Goal: Navigation & Orientation: Find specific page/section

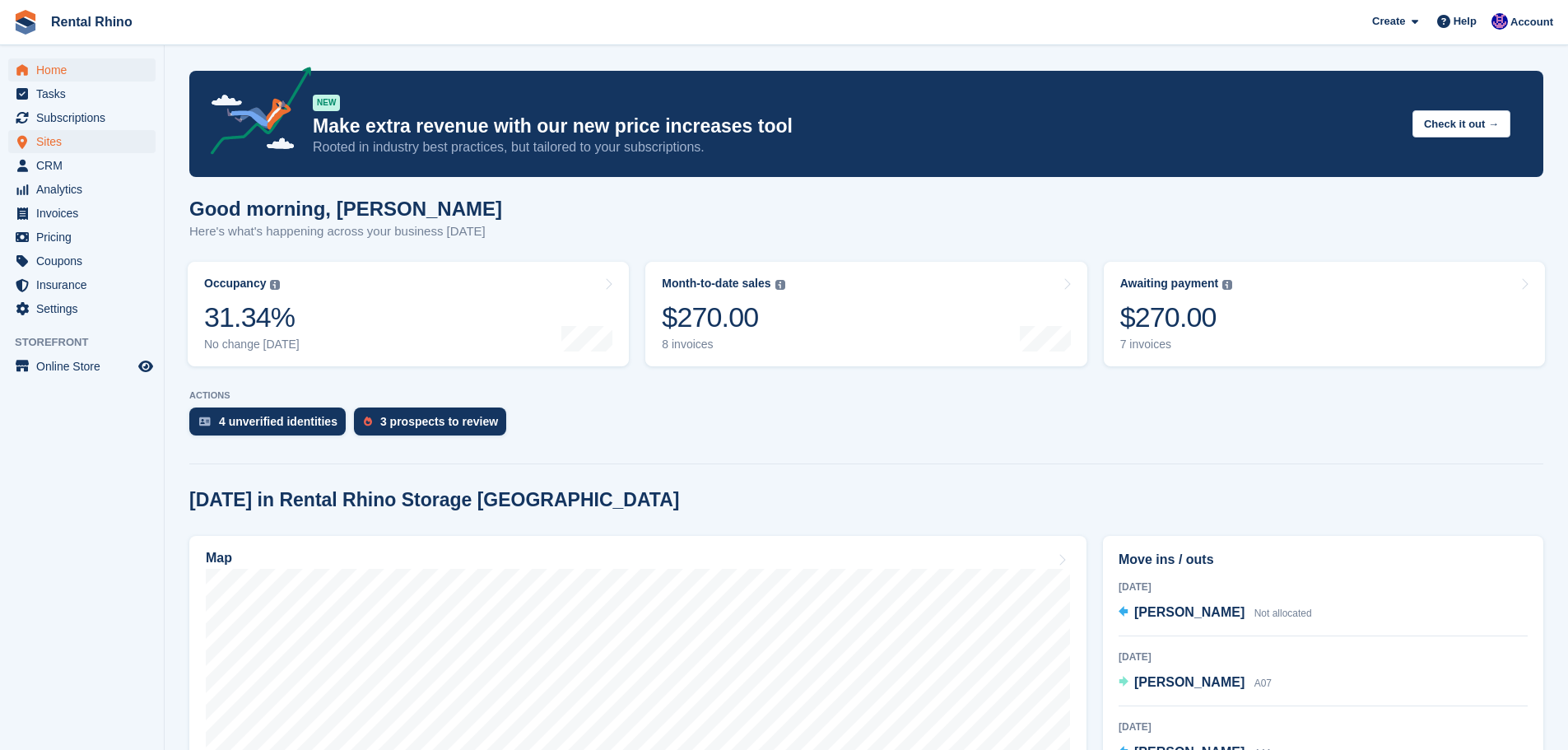
scroll to position [247, 0]
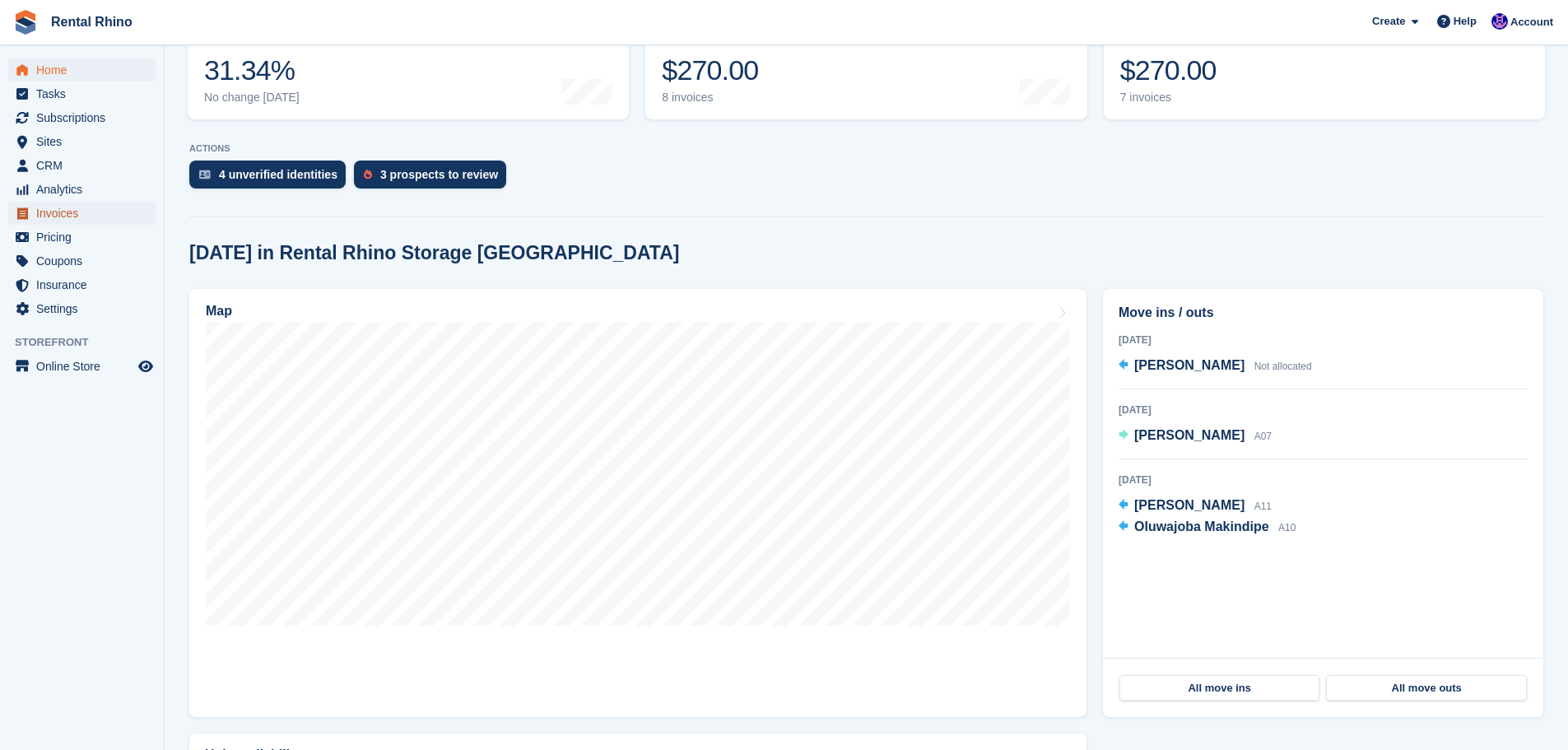
click at [63, 223] on span "Invoices" at bounding box center [85, 213] width 99 height 23
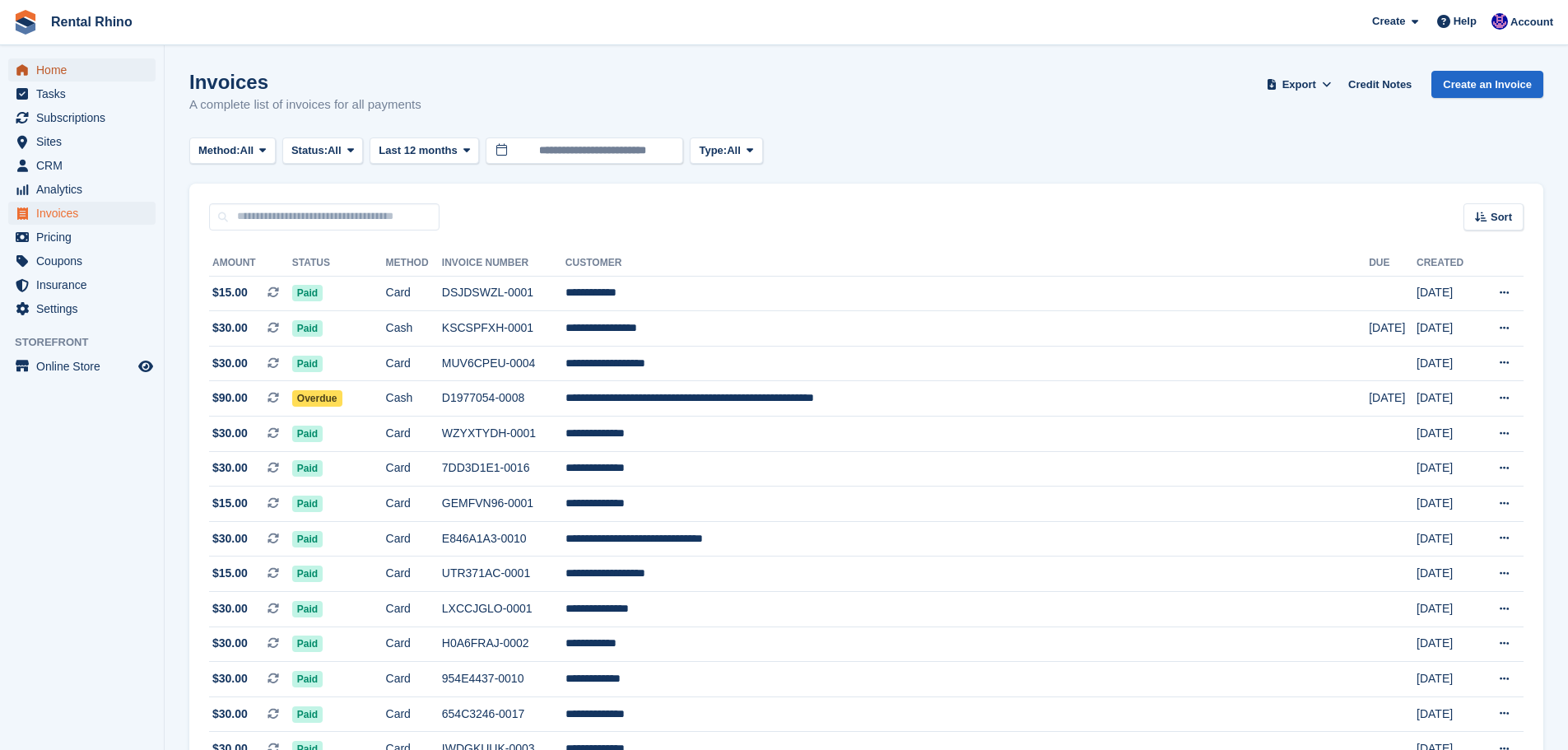
click at [65, 76] on span "Home" at bounding box center [85, 69] width 99 height 23
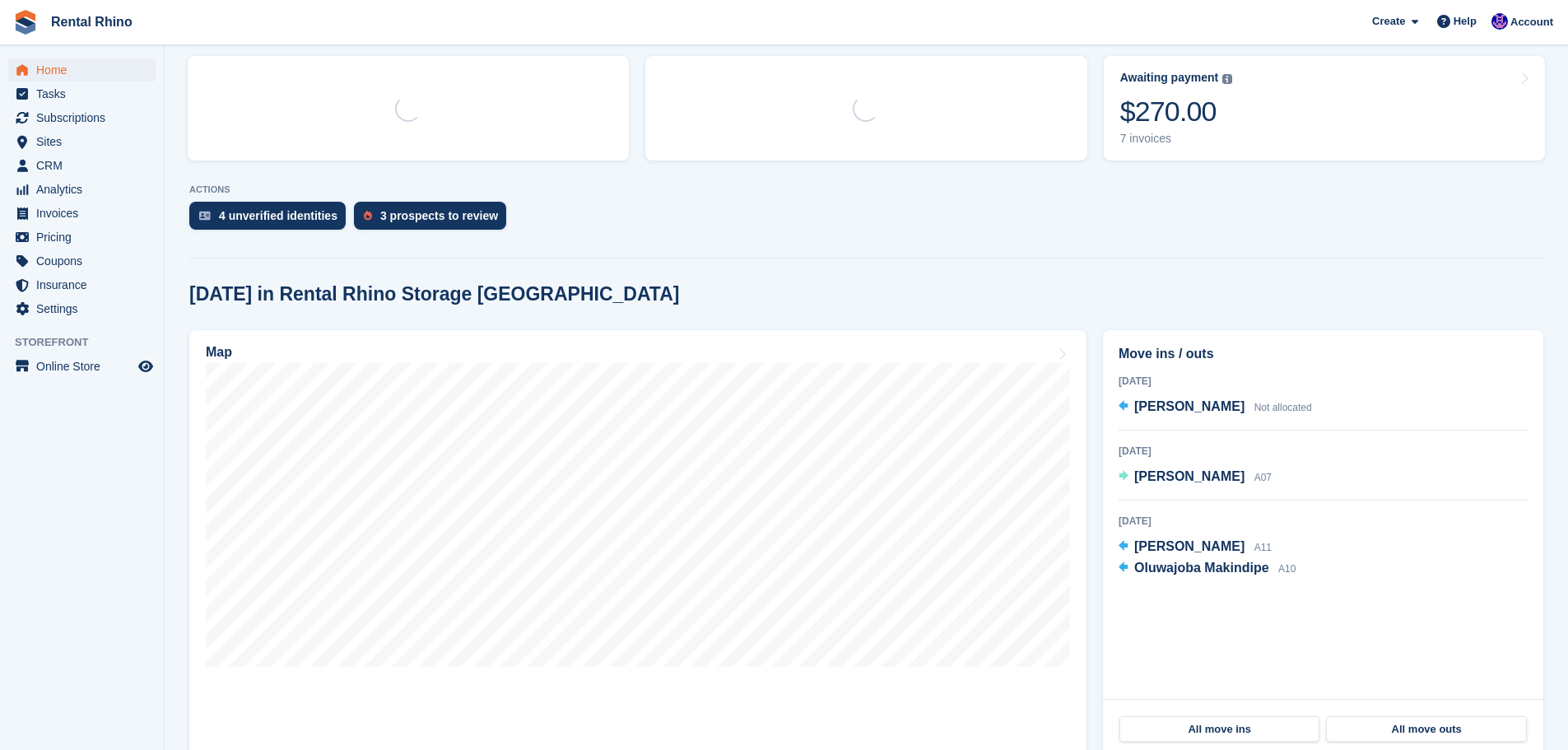
scroll to position [247, 0]
